Goal: Check status: Check status

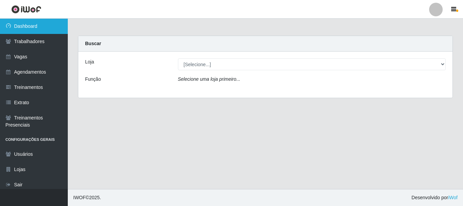
click at [27, 32] on link "Dashboard" at bounding box center [34, 26] width 68 height 15
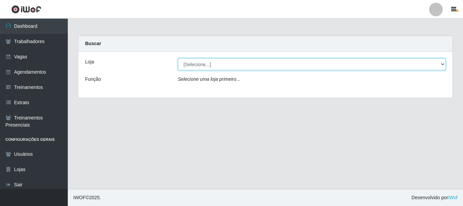
click at [200, 63] on select "[Selecione...] [PERSON_NAME]" at bounding box center [312, 64] width 268 height 12
select select "230"
click at [178, 58] on select "[Selecione...] [PERSON_NAME]" at bounding box center [312, 64] width 268 height 12
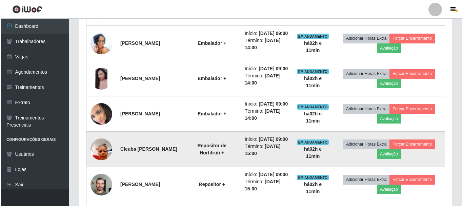
scroll to position [271, 0]
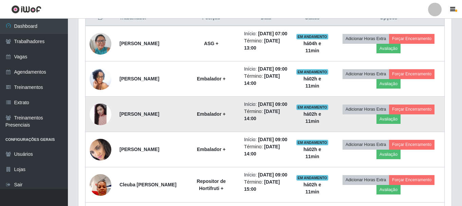
click at [109, 125] on img at bounding box center [101, 114] width 22 height 22
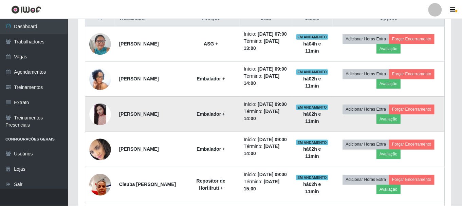
scroll to position [141, 369]
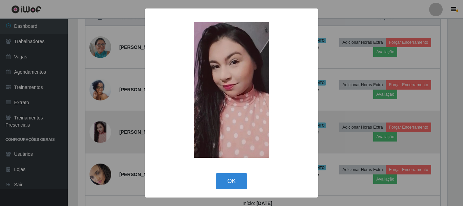
click at [109, 136] on div "× OK Cancel" at bounding box center [231, 103] width 463 height 206
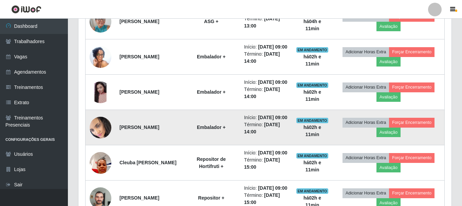
scroll to position [305, 0]
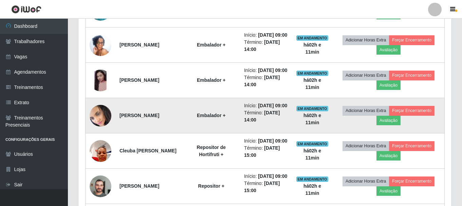
click at [97, 127] on img at bounding box center [101, 115] width 22 height 24
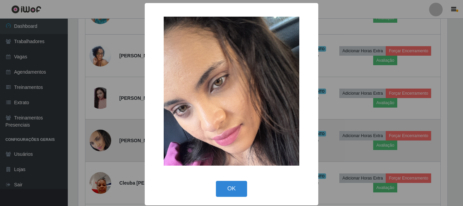
click at [97, 135] on div "× OK Cancel" at bounding box center [231, 103] width 463 height 206
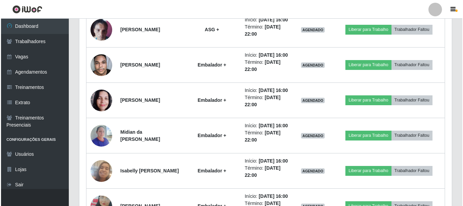
scroll to position [509, 0]
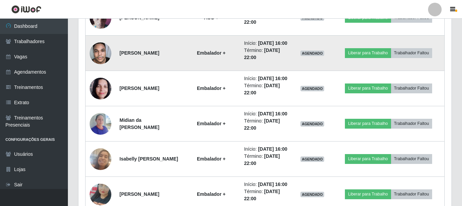
click at [96, 68] on img at bounding box center [101, 53] width 22 height 29
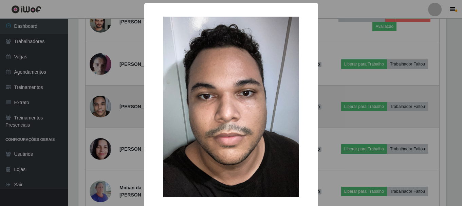
scroll to position [141, 369]
click at [96, 116] on div "× OK Cancel" at bounding box center [231, 103] width 463 height 206
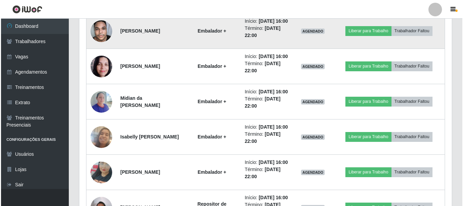
scroll to position [543, 0]
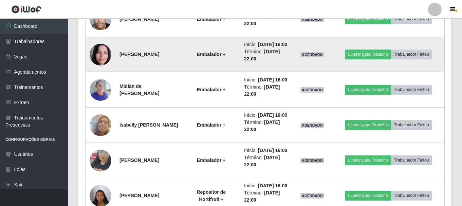
click at [101, 69] on img at bounding box center [101, 54] width 22 height 29
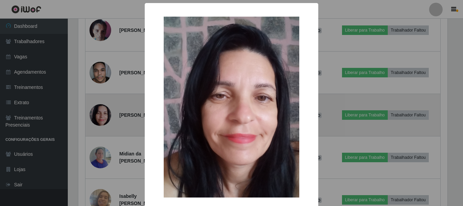
click at [101, 111] on div "× OK Cancel" at bounding box center [231, 103] width 463 height 206
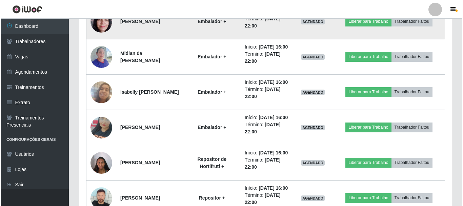
scroll to position [577, 0]
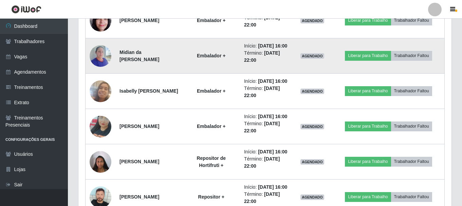
click at [99, 70] on img at bounding box center [101, 55] width 22 height 29
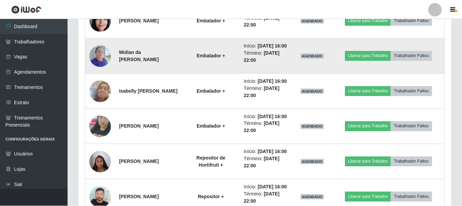
scroll to position [141, 369]
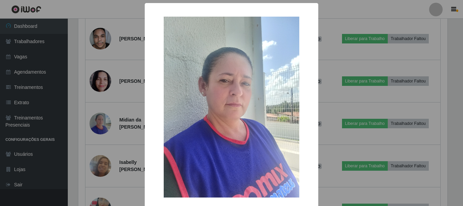
click at [100, 123] on div "× OK Cancel" at bounding box center [231, 103] width 463 height 206
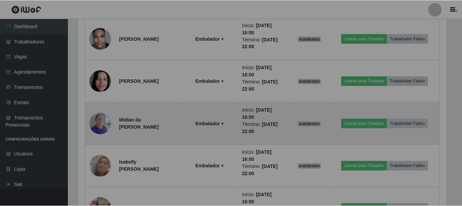
scroll to position [141, 373]
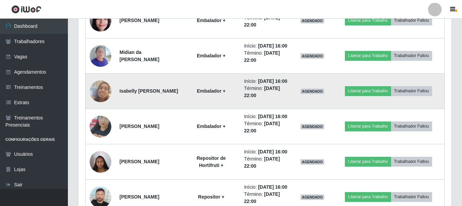
click at [103, 111] on img at bounding box center [101, 91] width 22 height 39
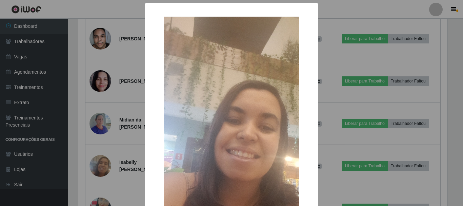
click at [113, 118] on div "× OK Cancel" at bounding box center [231, 103] width 463 height 206
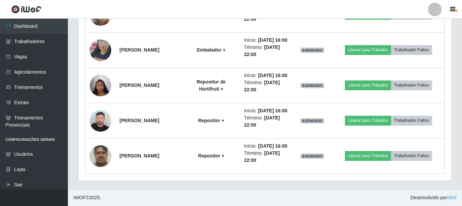
scroll to position [760, 0]
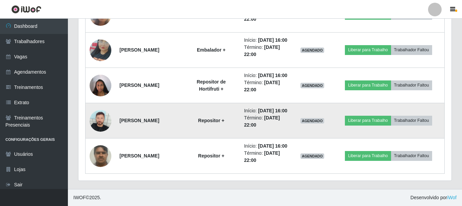
click at [95, 111] on img at bounding box center [101, 121] width 22 height 22
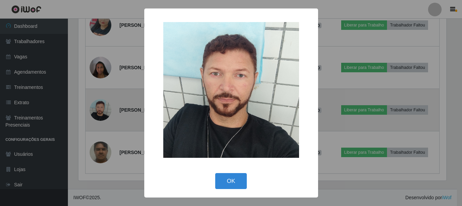
scroll to position [141, 369]
click at [95, 111] on div "× OK Cancel" at bounding box center [231, 103] width 463 height 206
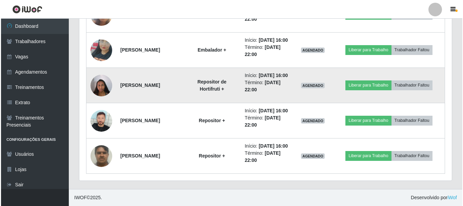
scroll to position [760, 0]
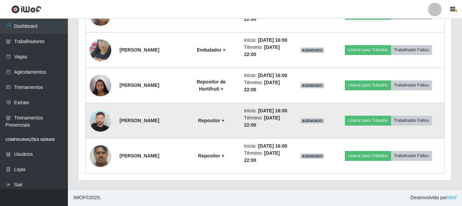
click at [101, 111] on img at bounding box center [101, 121] width 22 height 22
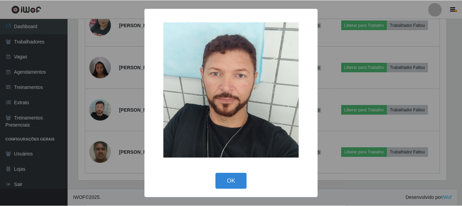
scroll to position [141, 369]
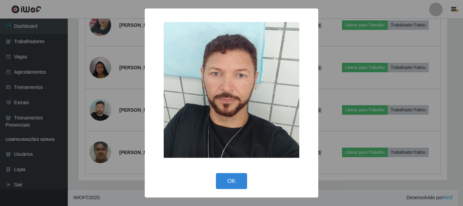
click at [103, 142] on div "× OK Cancel" at bounding box center [231, 103] width 463 height 206
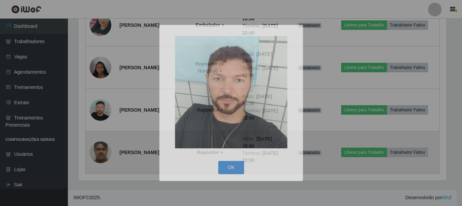
scroll to position [141, 373]
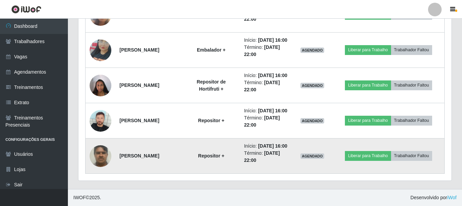
click at [100, 154] on img at bounding box center [101, 155] width 22 height 29
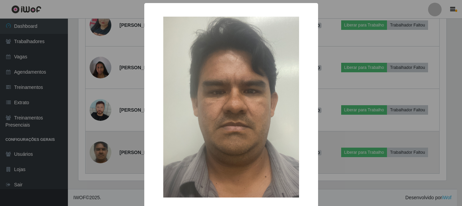
scroll to position [141, 369]
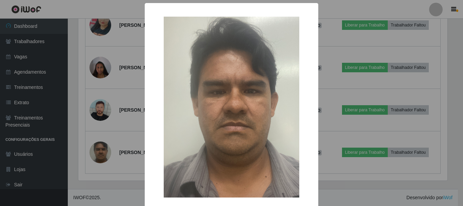
click at [99, 113] on div "× OK Cancel" at bounding box center [231, 103] width 463 height 206
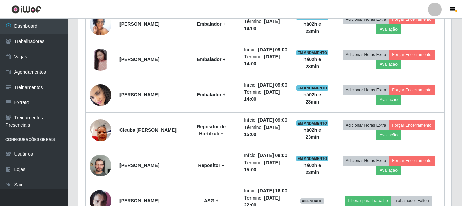
scroll to position [319, 0]
